Goal: Task Accomplishment & Management: Use online tool/utility

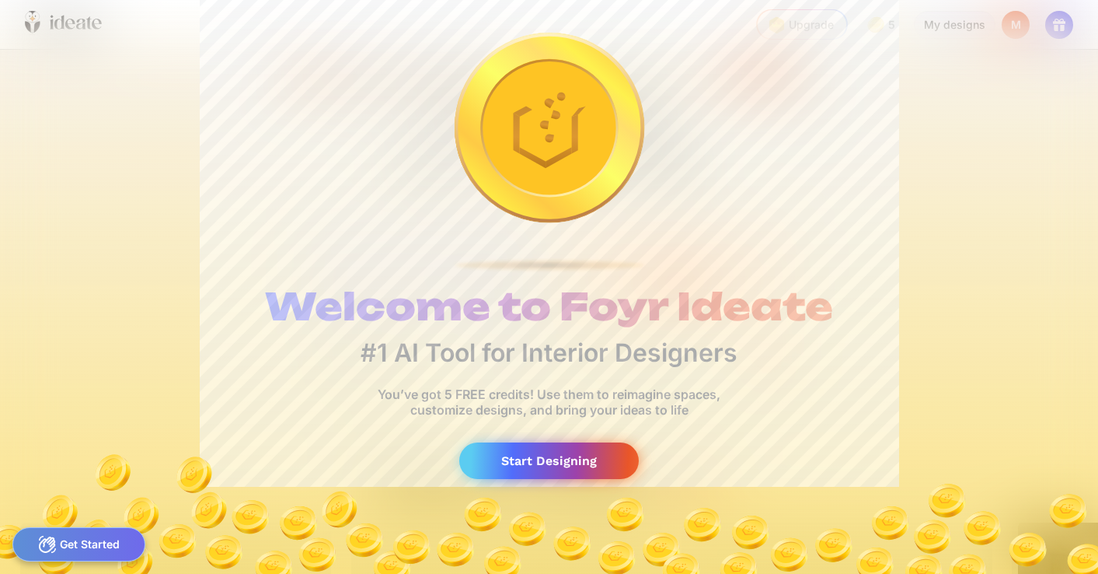
click at [545, 466] on div "Start Designing" at bounding box center [549, 460] width 180 height 37
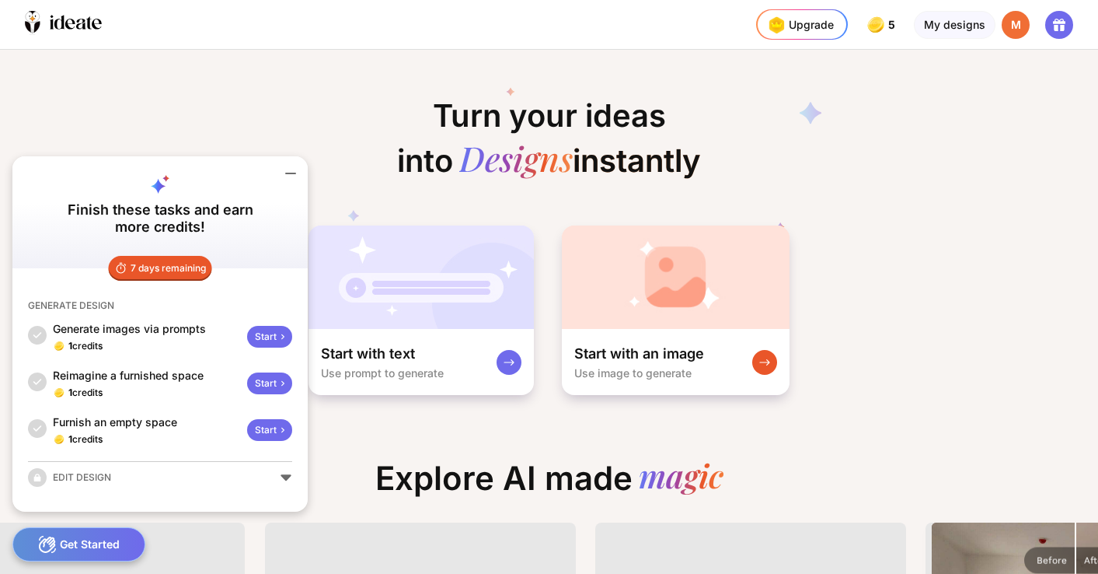
click at [291, 171] on icon at bounding box center [290, 173] width 19 height 19
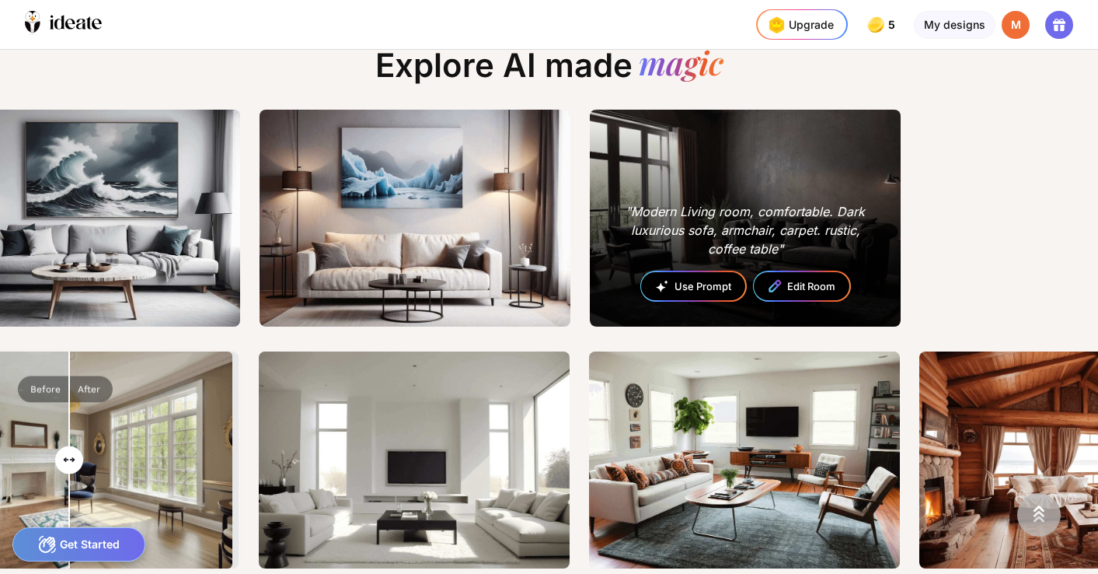
click at [699, 284] on div "Use Prompt" at bounding box center [693, 286] width 104 height 29
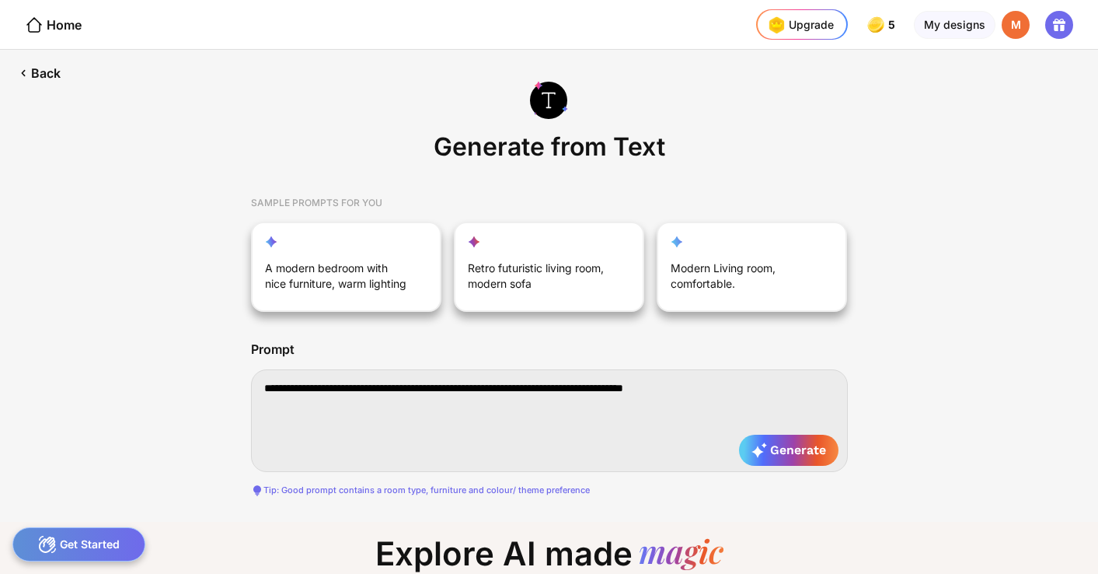
click at [435, 395] on textarea "**********" at bounding box center [549, 420] width 597 height 103
click at [60, 20] on div "Home" at bounding box center [53, 25] width 57 height 19
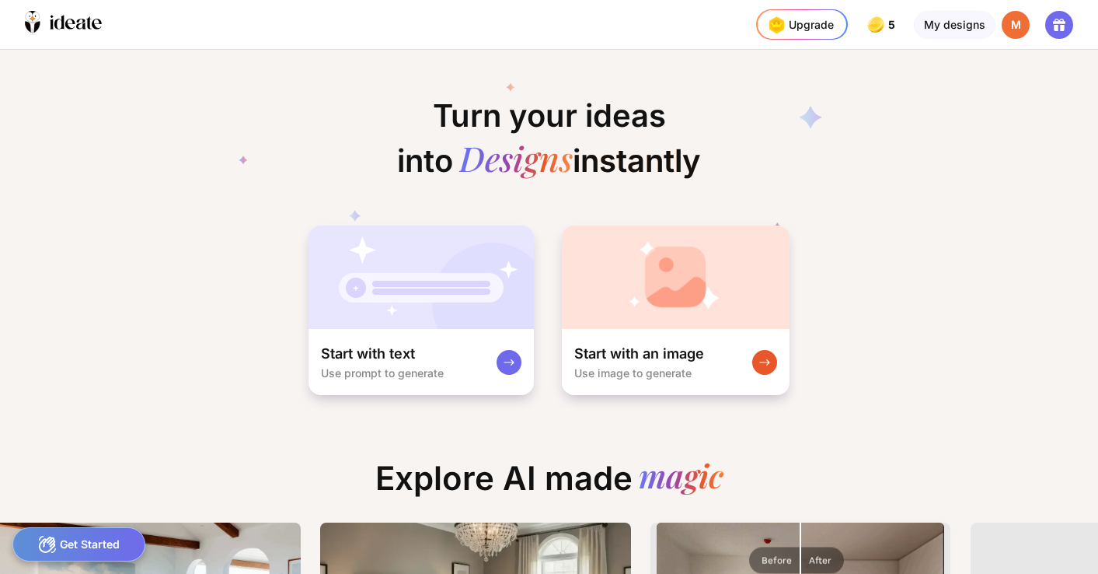
click at [1009, 28] on div "M" at bounding box center [1016, 25] width 28 height 28
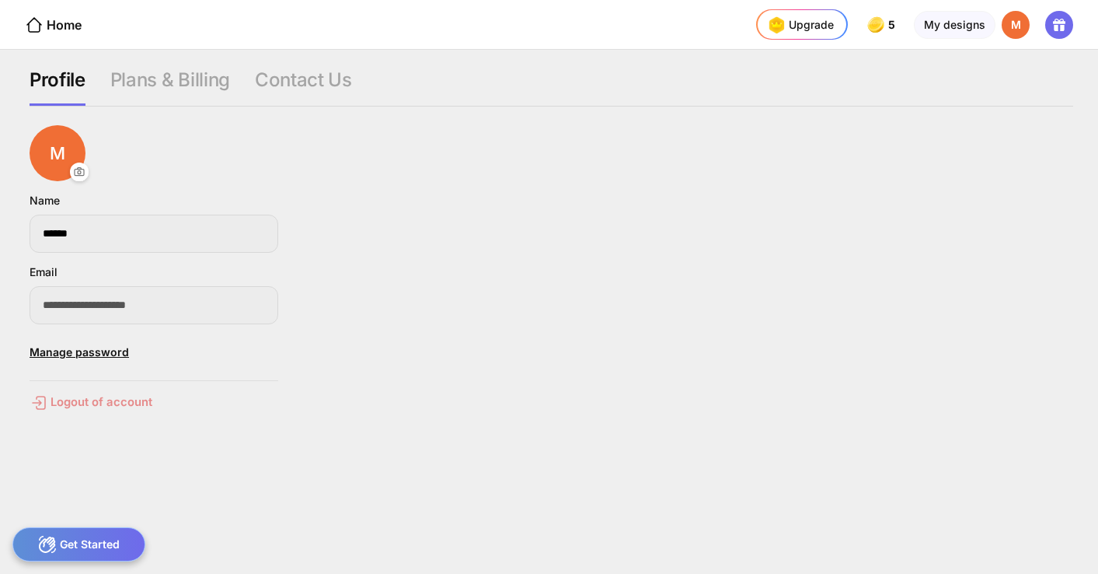
click at [112, 404] on div "Logout of account" at bounding box center [154, 402] width 249 height 19
